Goal: Task Accomplishment & Management: Manage account settings

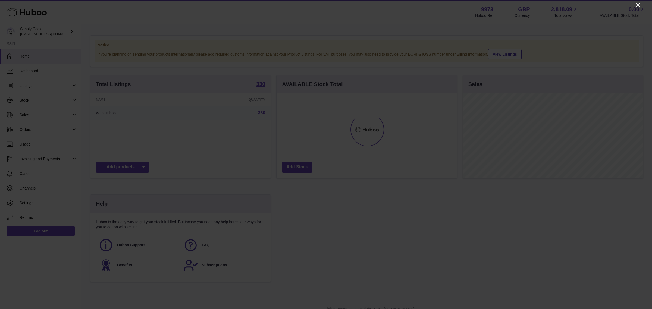
click at [640, 7] on icon "Close" at bounding box center [638, 5] width 7 height 7
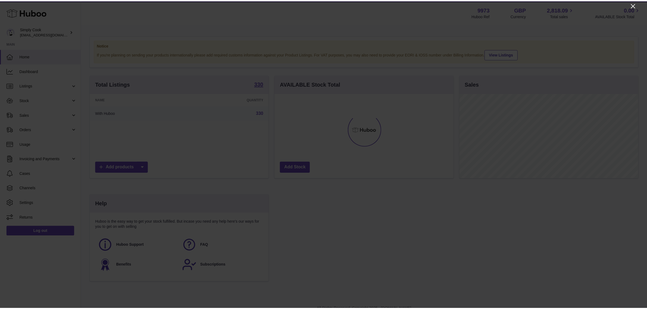
scroll to position [84, 178]
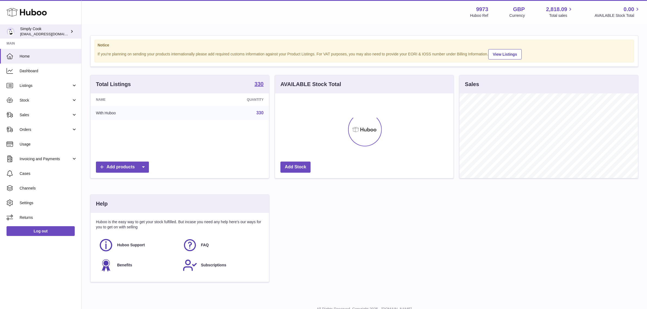
click at [25, 25] on link "Simply Cook internalAdmin-9973@internal.huboo.com" at bounding box center [40, 31] width 81 height 14
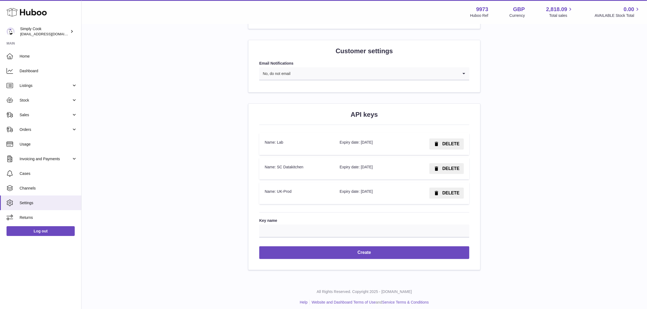
scroll to position [530, 0]
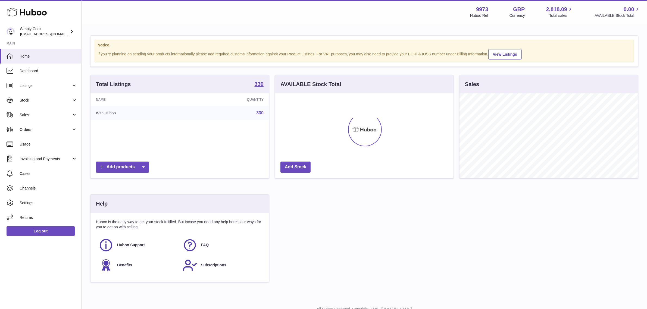
scroll to position [84, 178]
